Goal: Find specific fact: Find specific fact

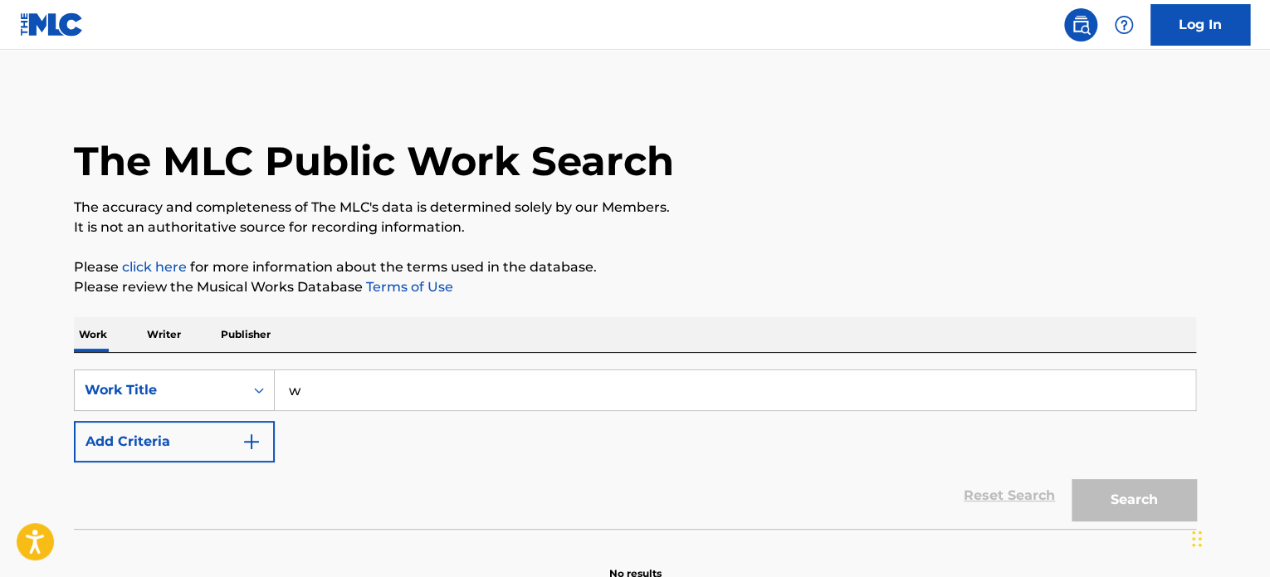
click at [417, 384] on input "w" at bounding box center [735, 390] width 920 height 40
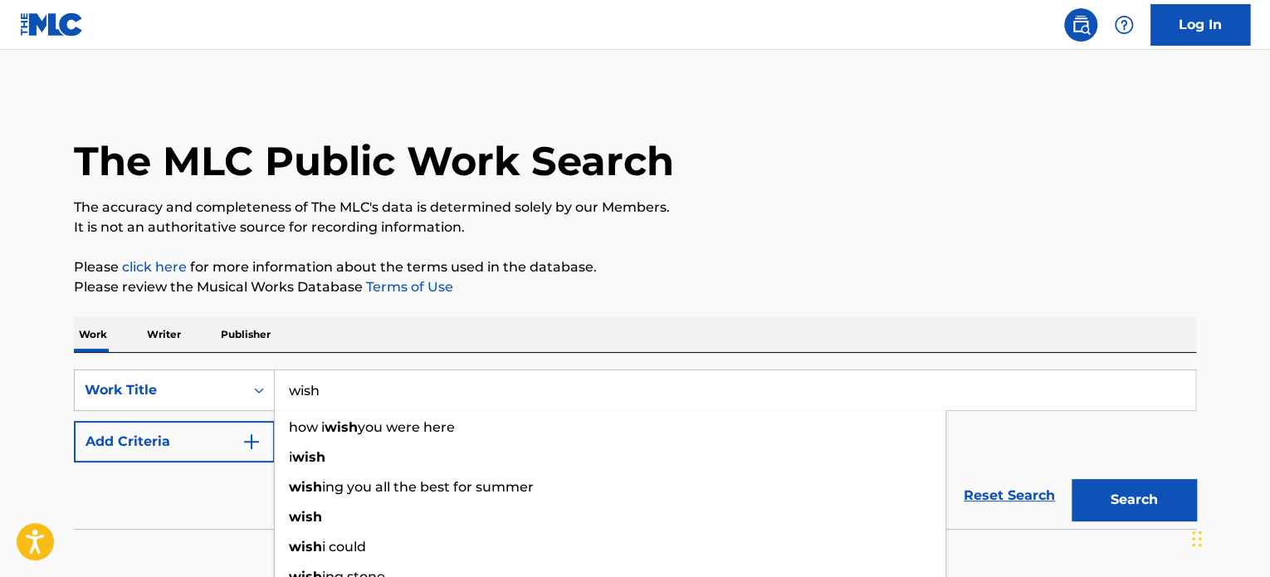
type input "wish"
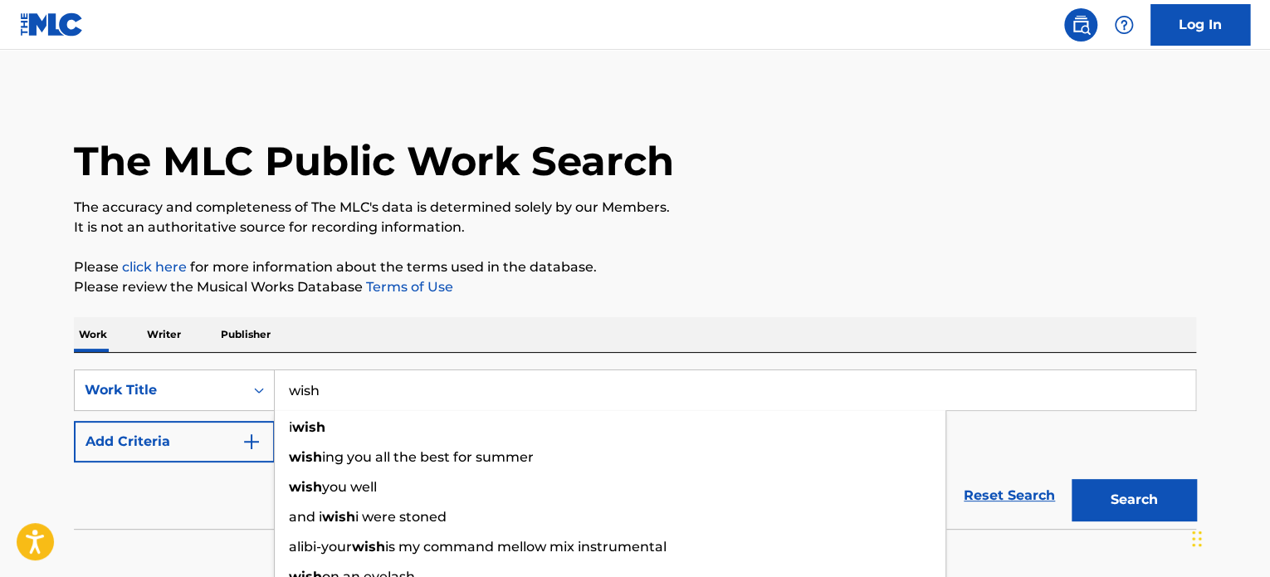
click at [196, 436] on button "Add Criteria" at bounding box center [174, 441] width 201 height 41
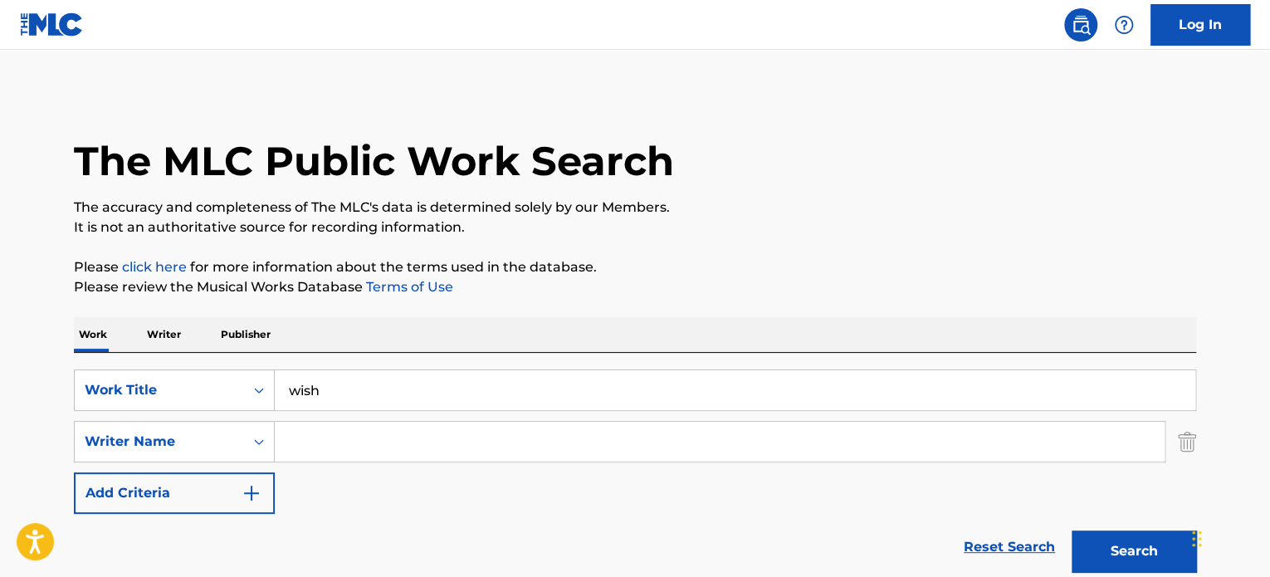
click at [346, 447] on input "Search Form" at bounding box center [720, 442] width 890 height 40
paste input "[PERSON_NAME]"
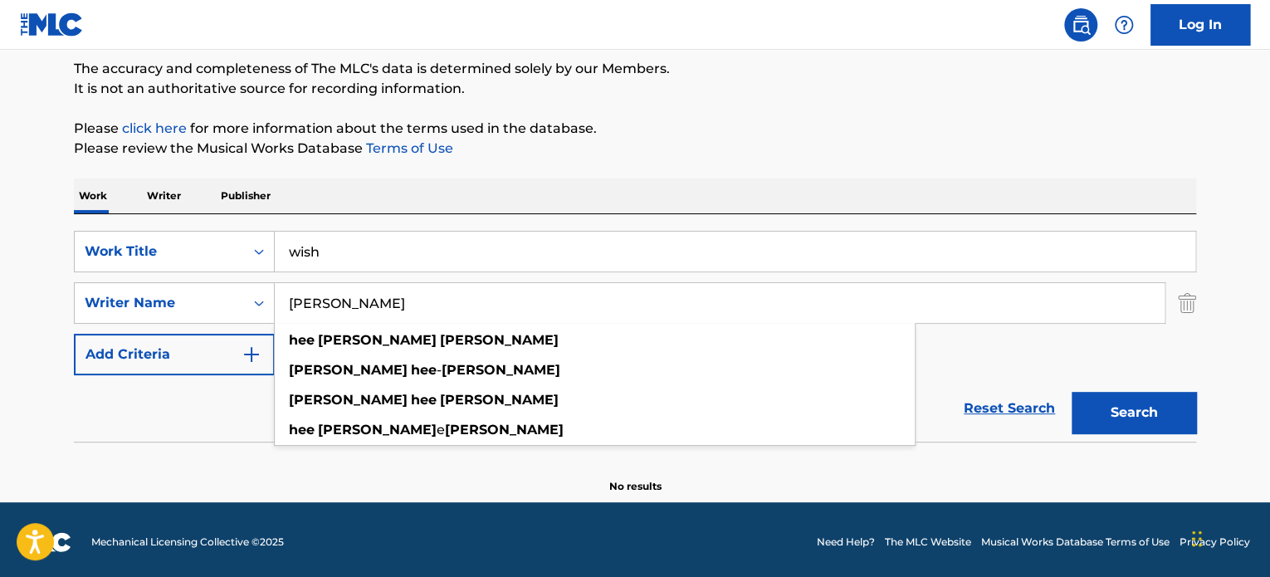
scroll to position [143, 0]
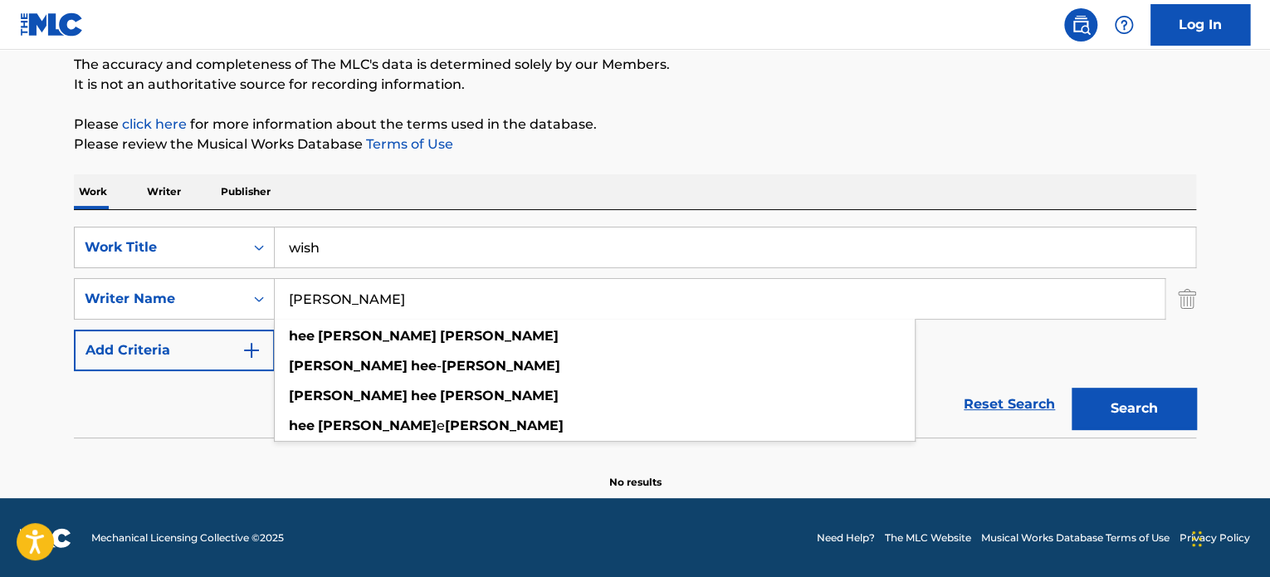
type input "[PERSON_NAME]"
click at [1095, 412] on button "Search" at bounding box center [1133, 408] width 124 height 41
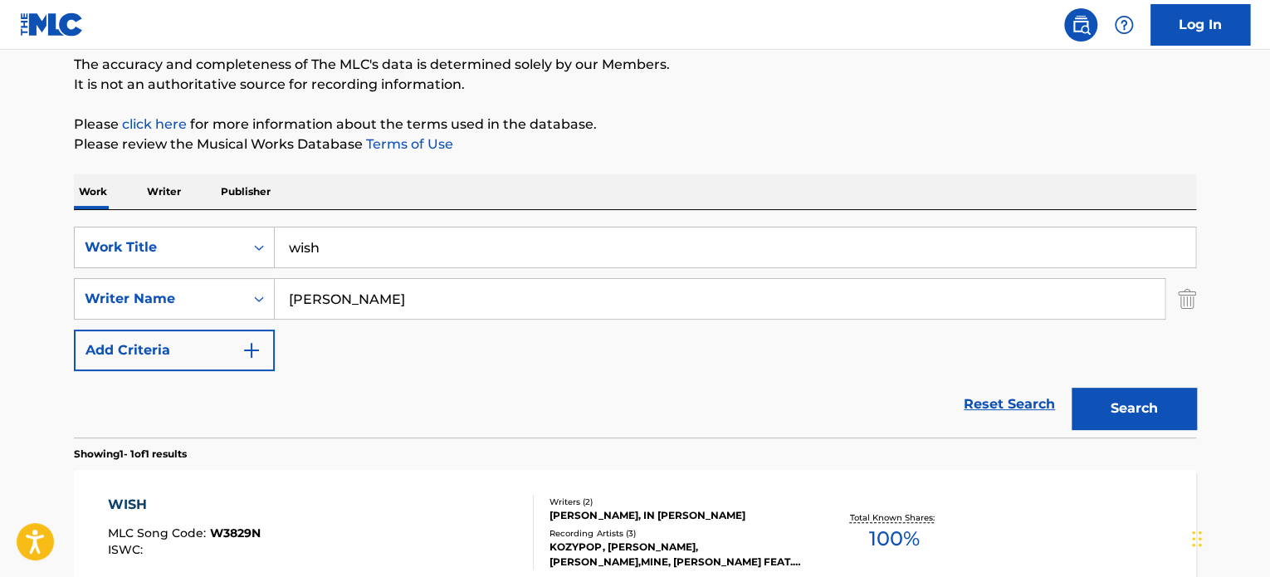
click at [388, 500] on div "WISH MLC Song Code : W3829N ISWC :" at bounding box center [321, 532] width 427 height 75
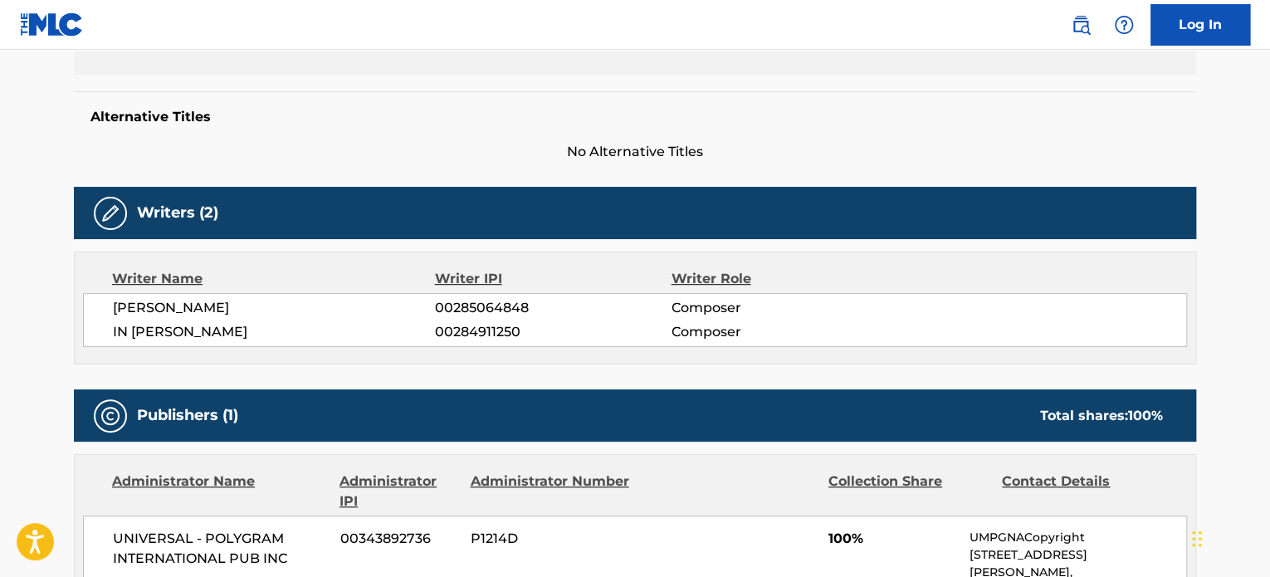
scroll to position [415, 0]
